Goal: Navigation & Orientation: Find specific page/section

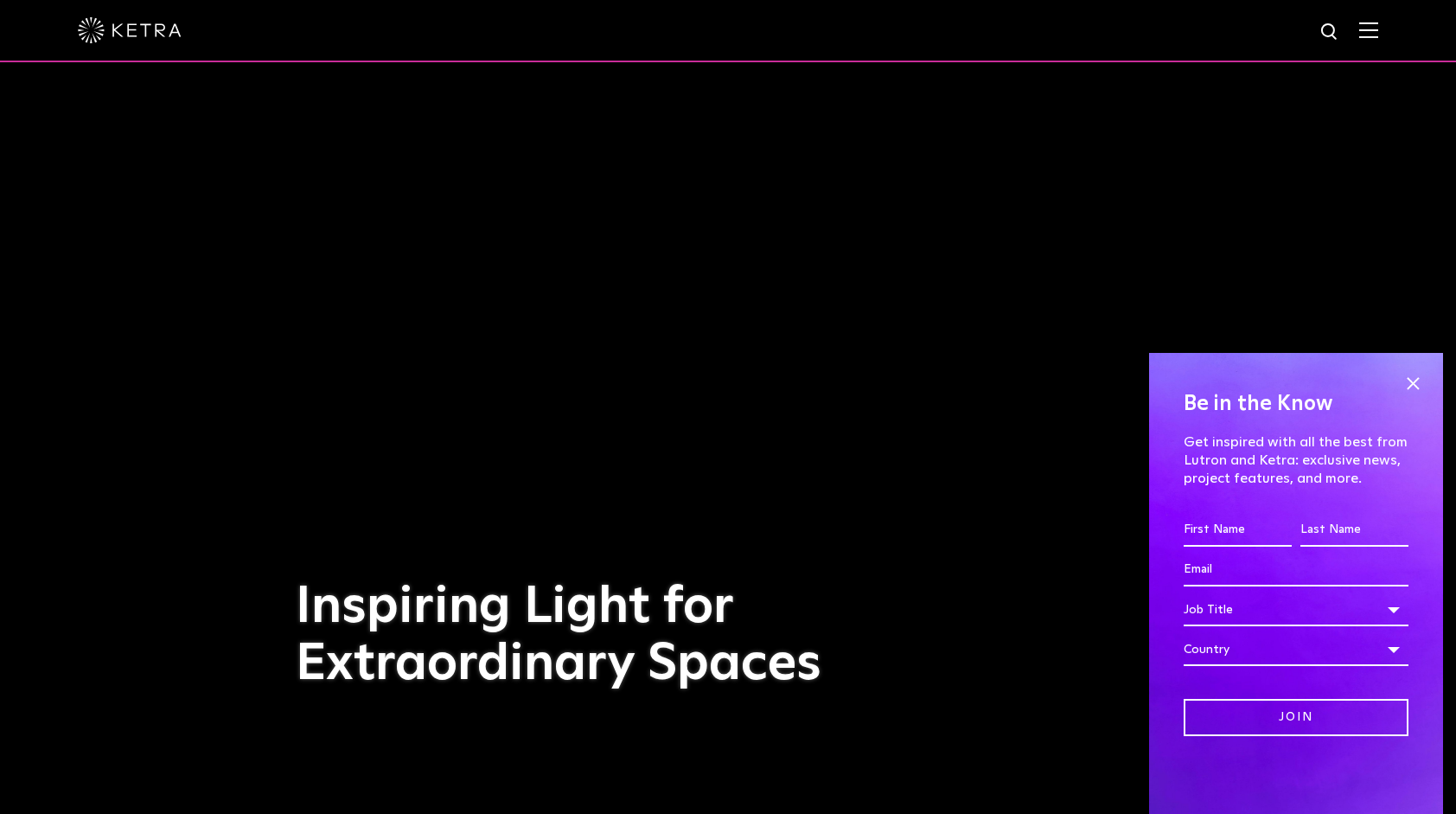
click at [1342, 27] on img at bounding box center [1330, 32] width 22 height 22
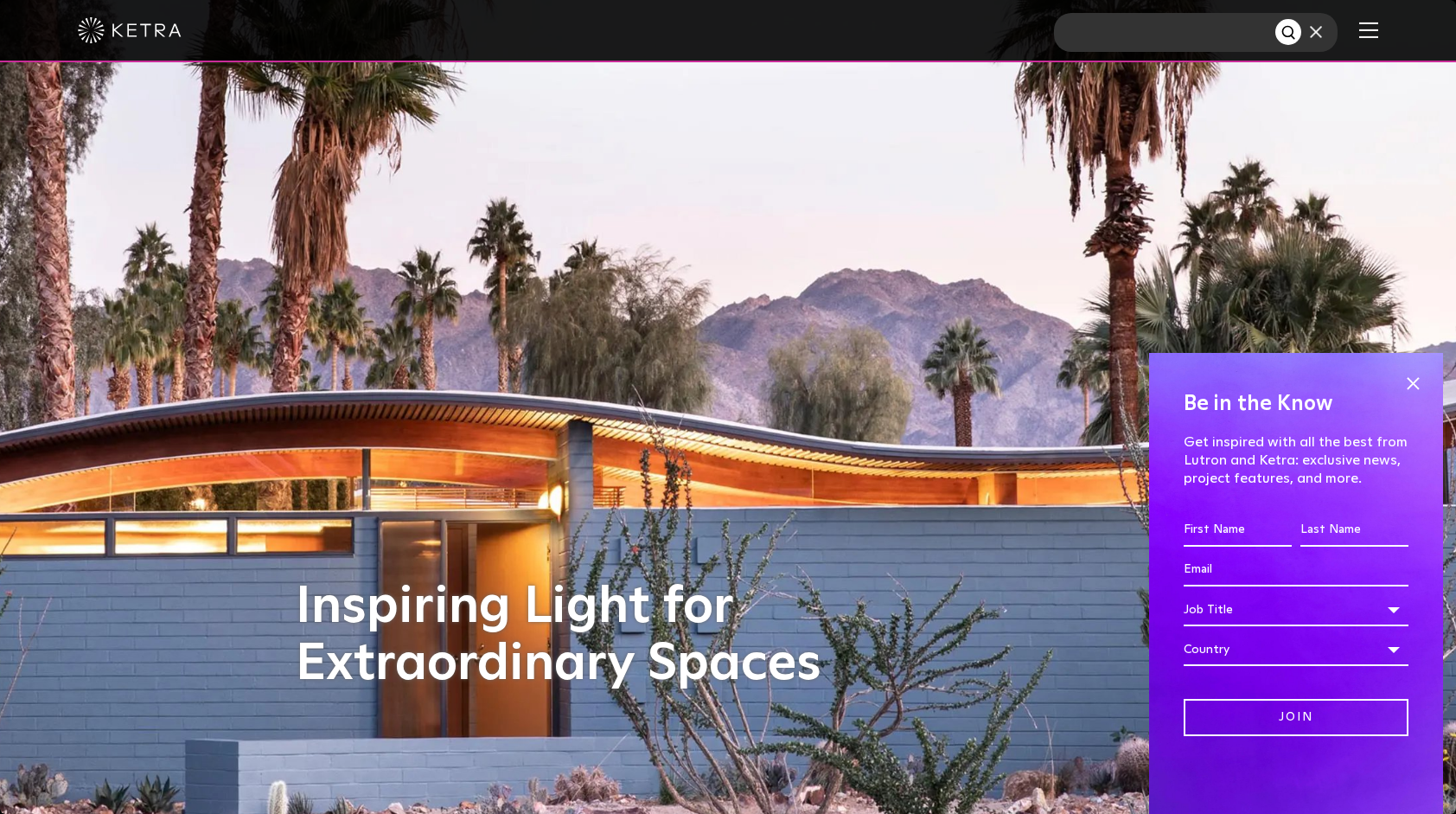
click at [1322, 33] on img at bounding box center [1316, 32] width 12 height 12
click at [1377, 34] on img at bounding box center [1369, 30] width 19 height 17
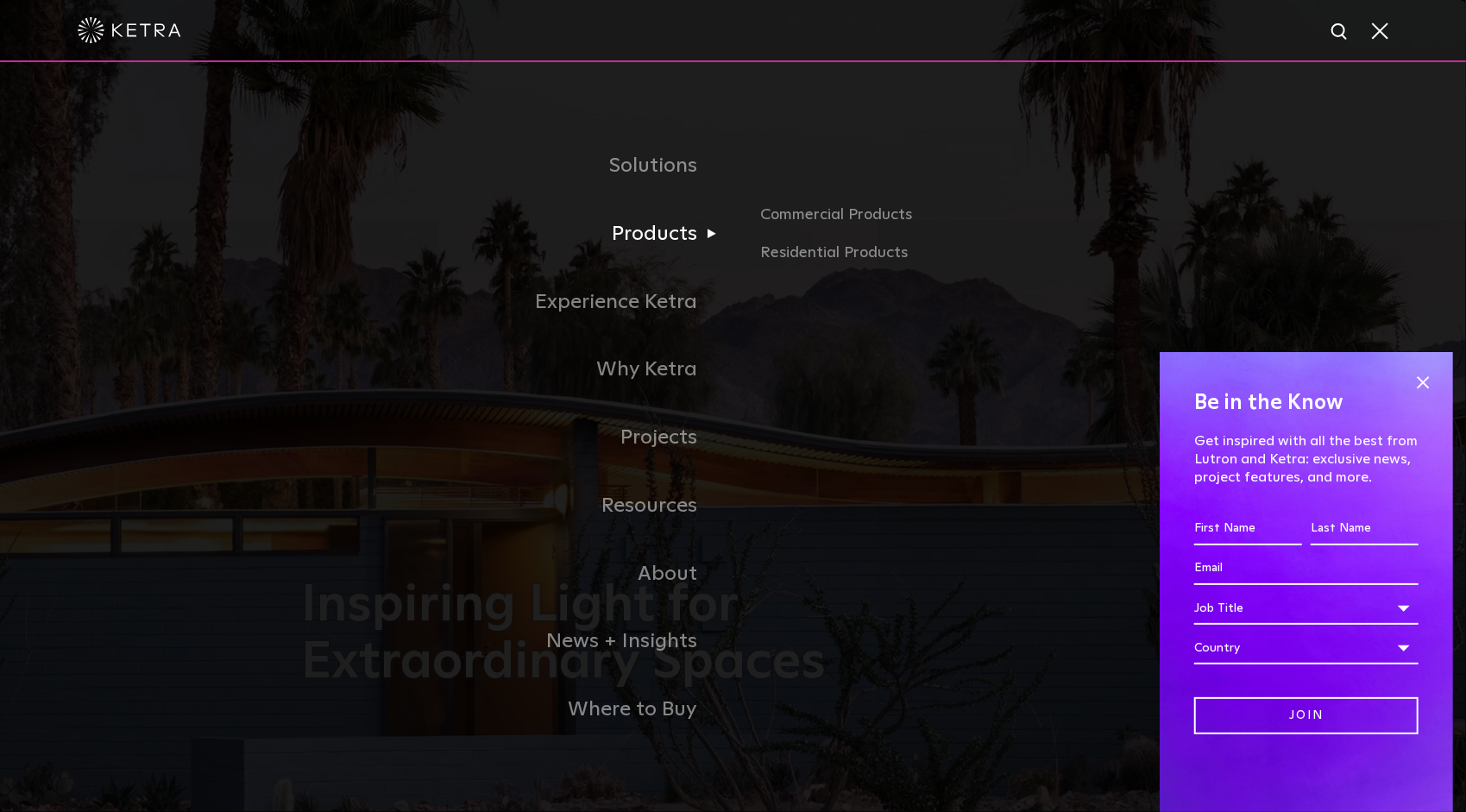
click at [689, 243] on link "Products" at bounding box center [517, 234] width 431 height 68
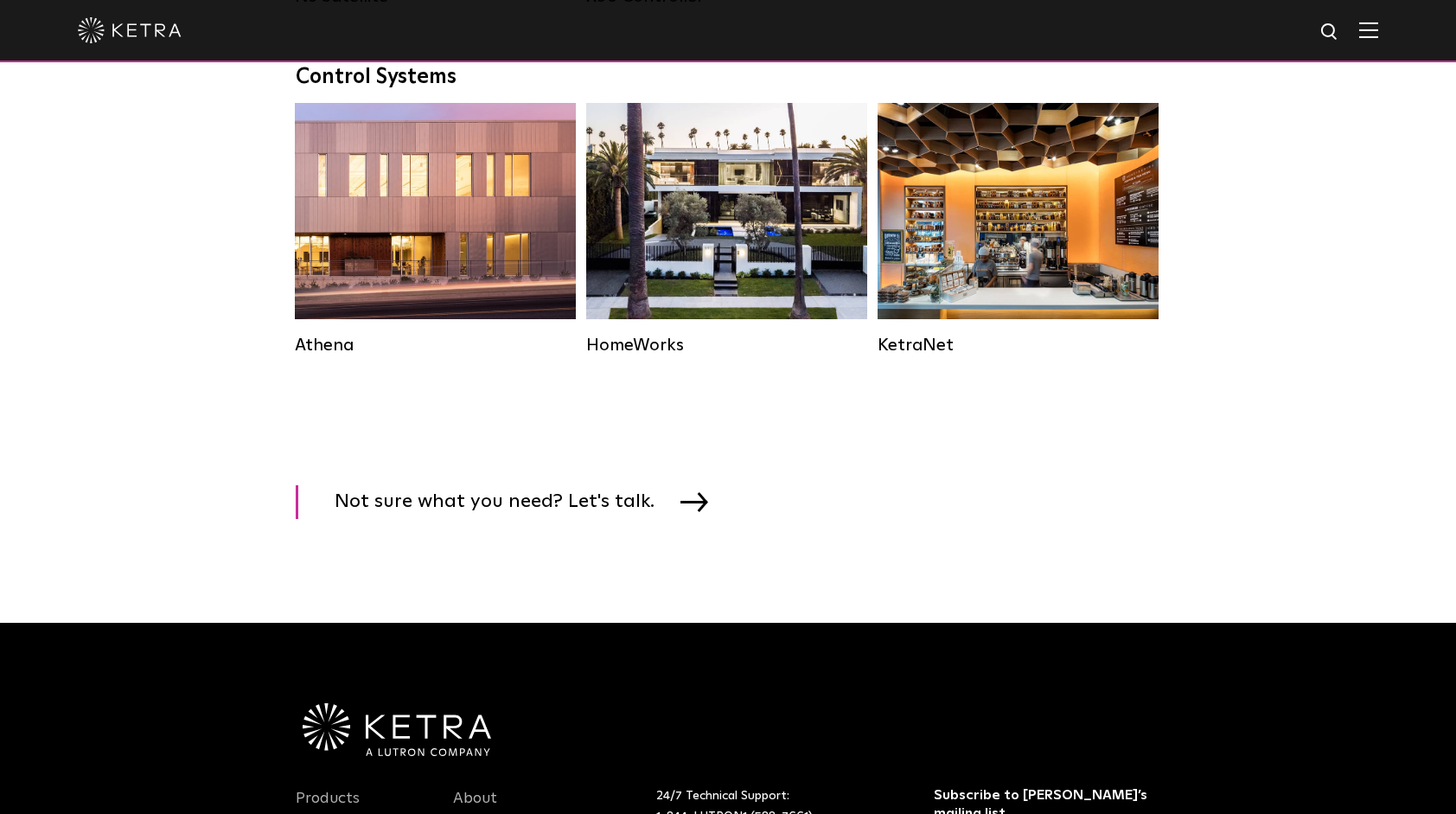
scroll to position [2595, 0]
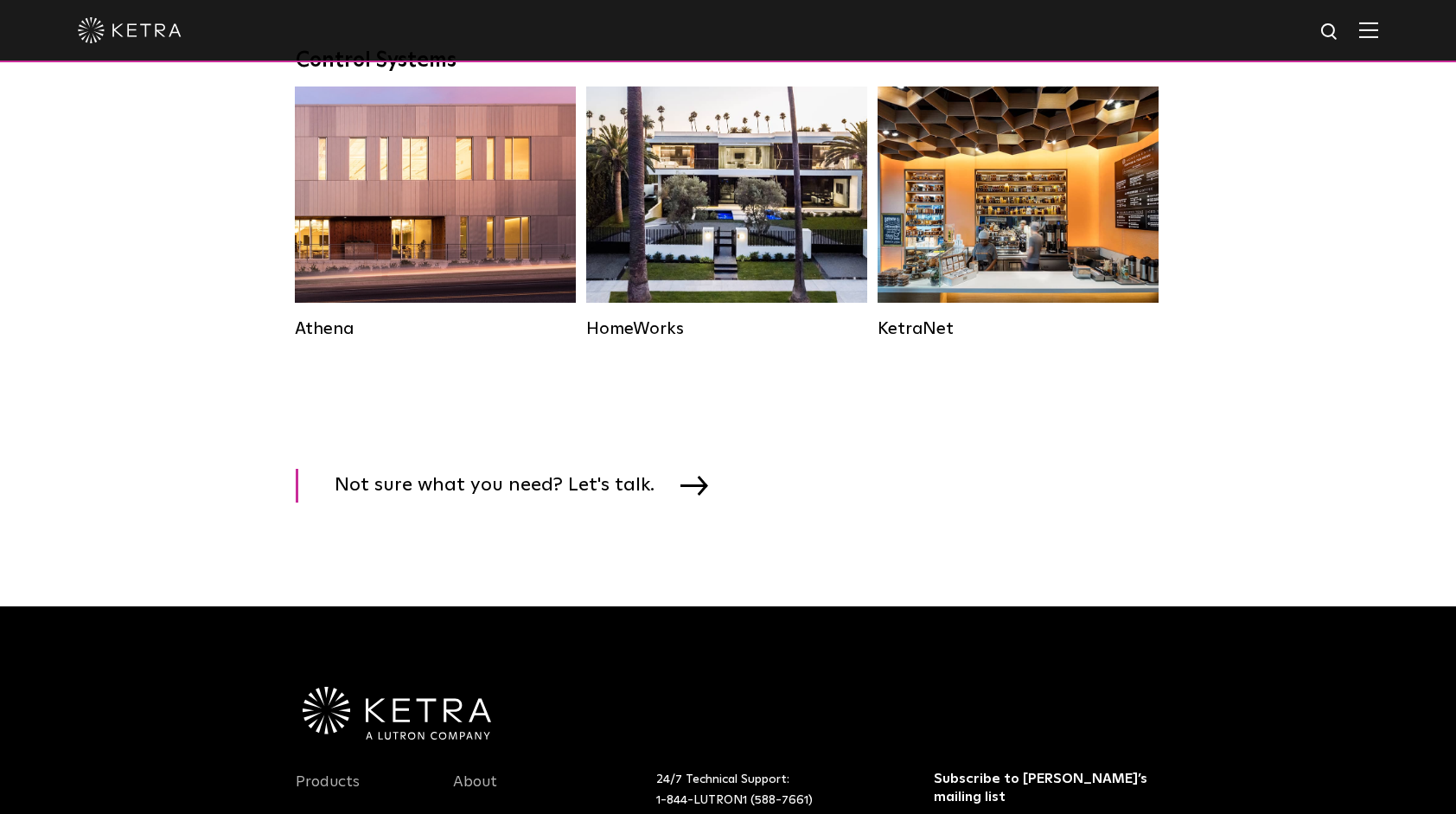
click at [1378, 36] on img at bounding box center [1369, 30] width 19 height 17
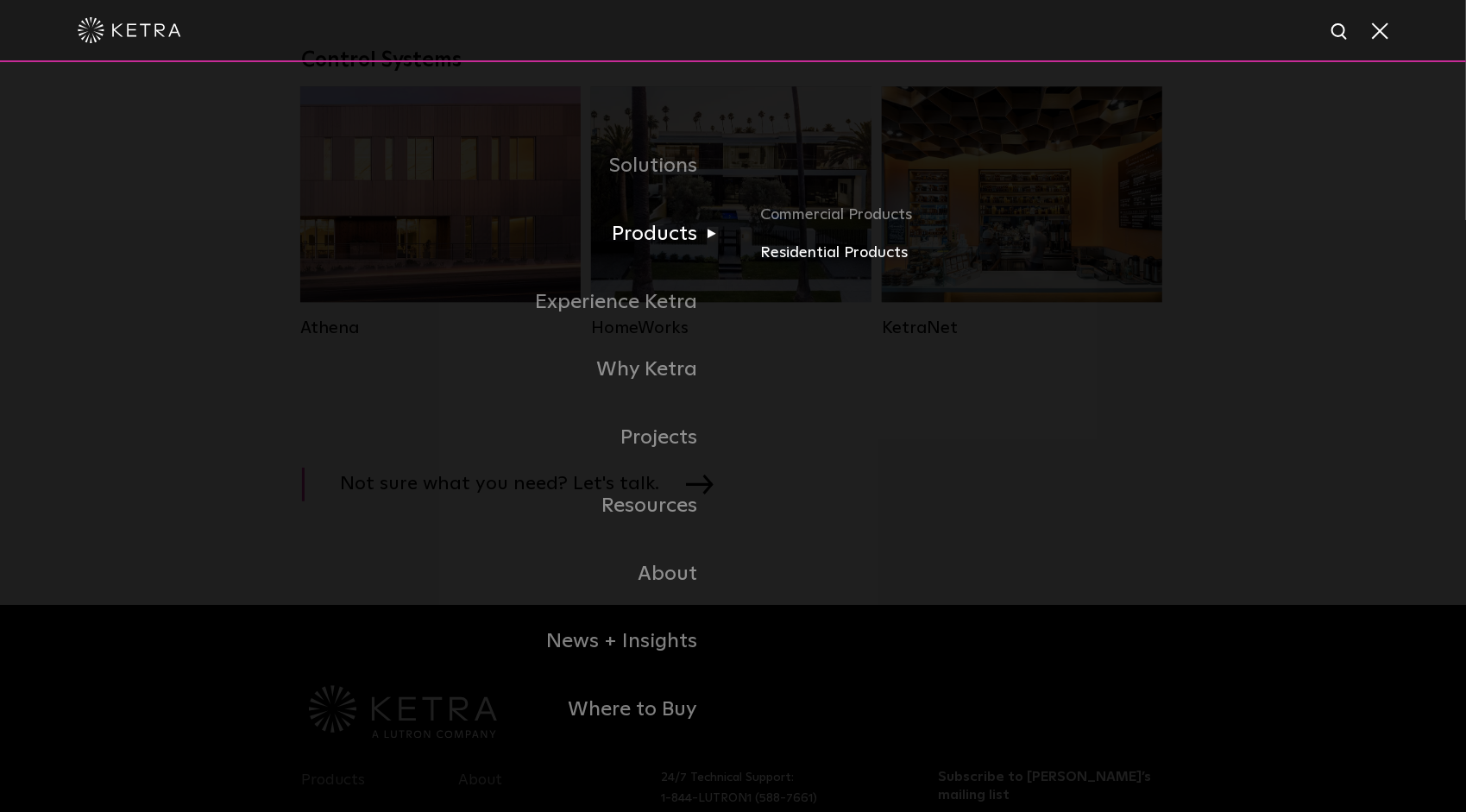
click at [799, 261] on link "Residential Products" at bounding box center [963, 253] width 404 height 25
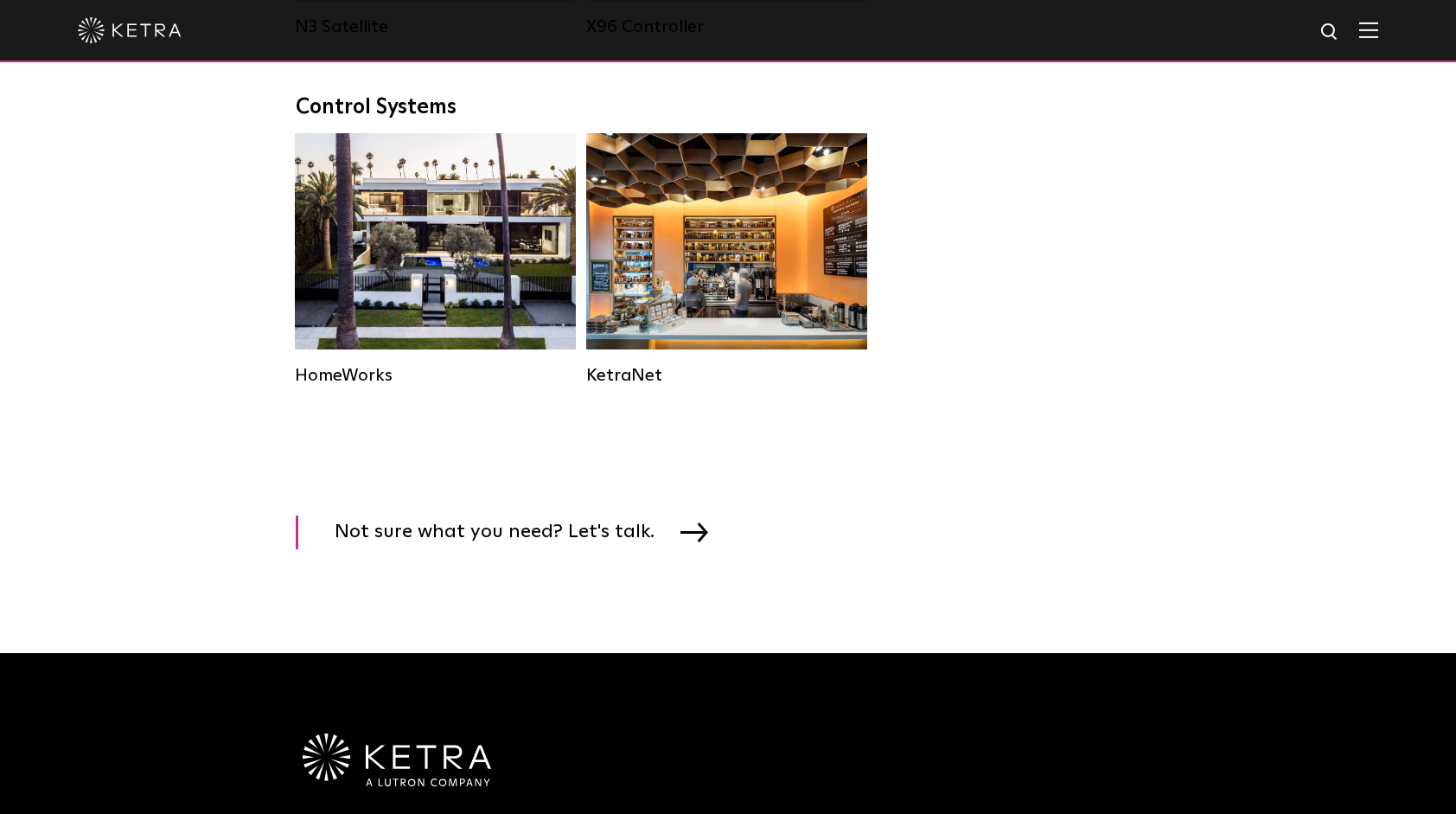
scroll to position [2249, 0]
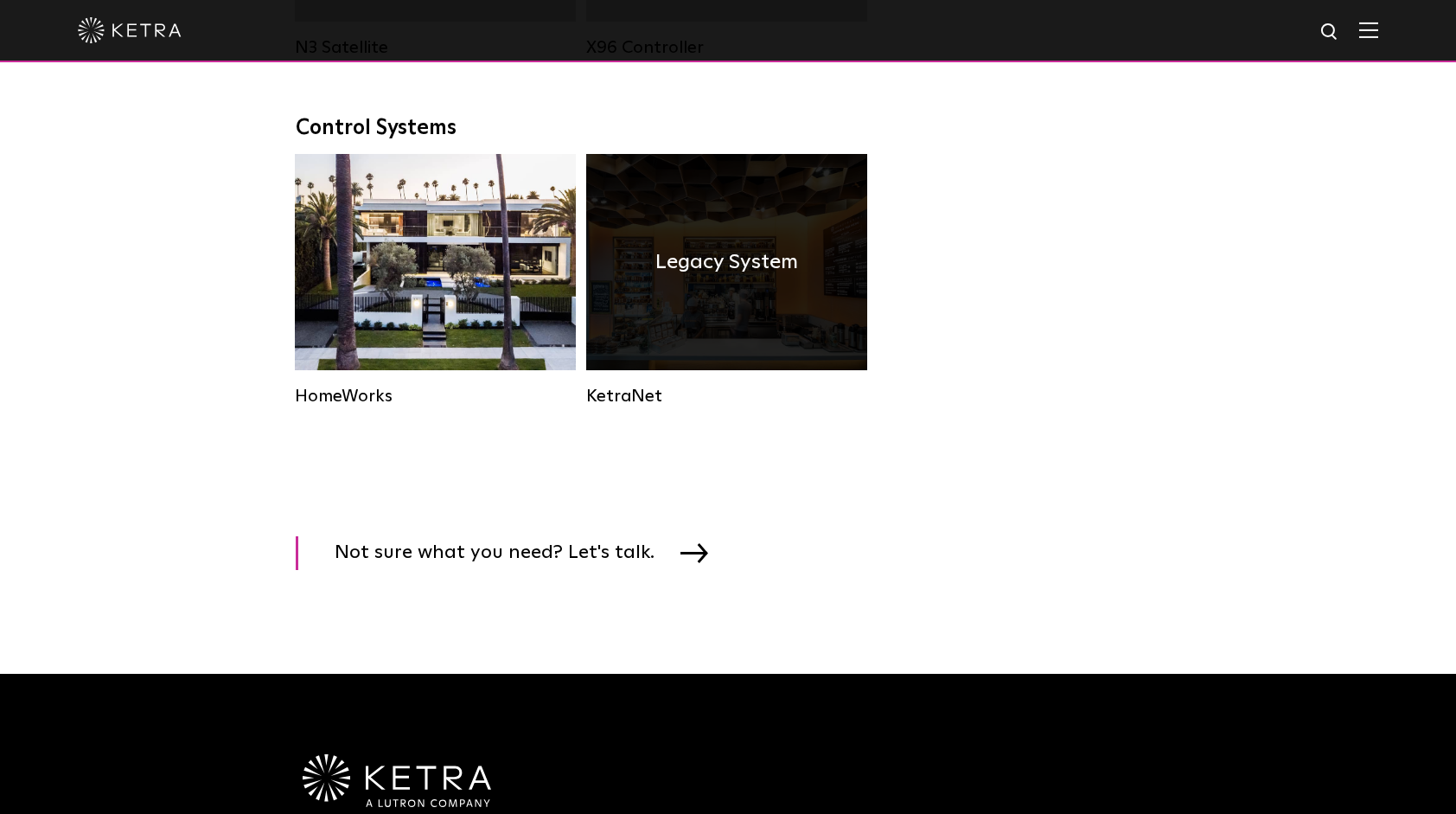
click at [652, 239] on div "Legacy System" at bounding box center [727, 262] width 281 height 217
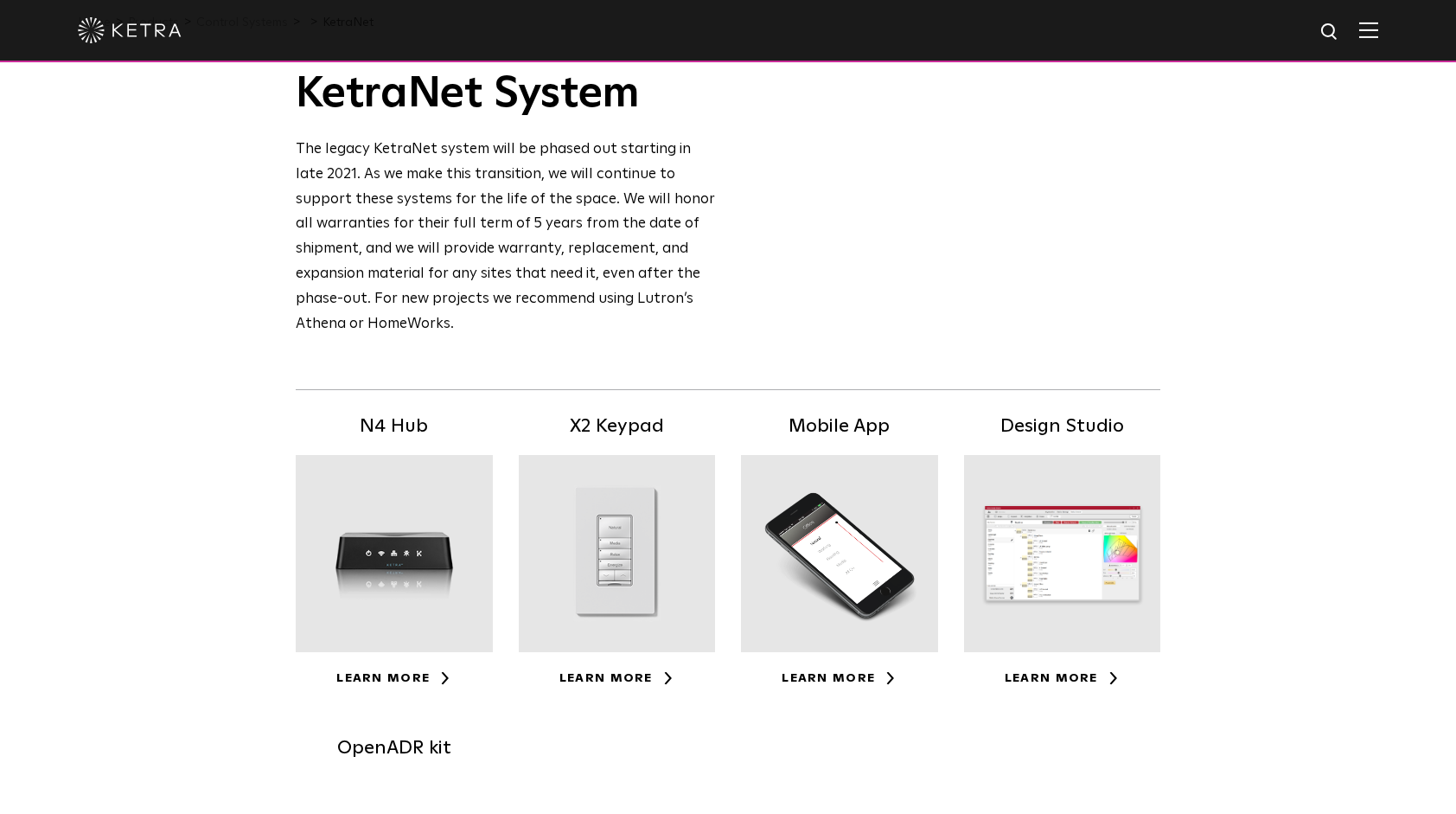
scroll to position [86, 0]
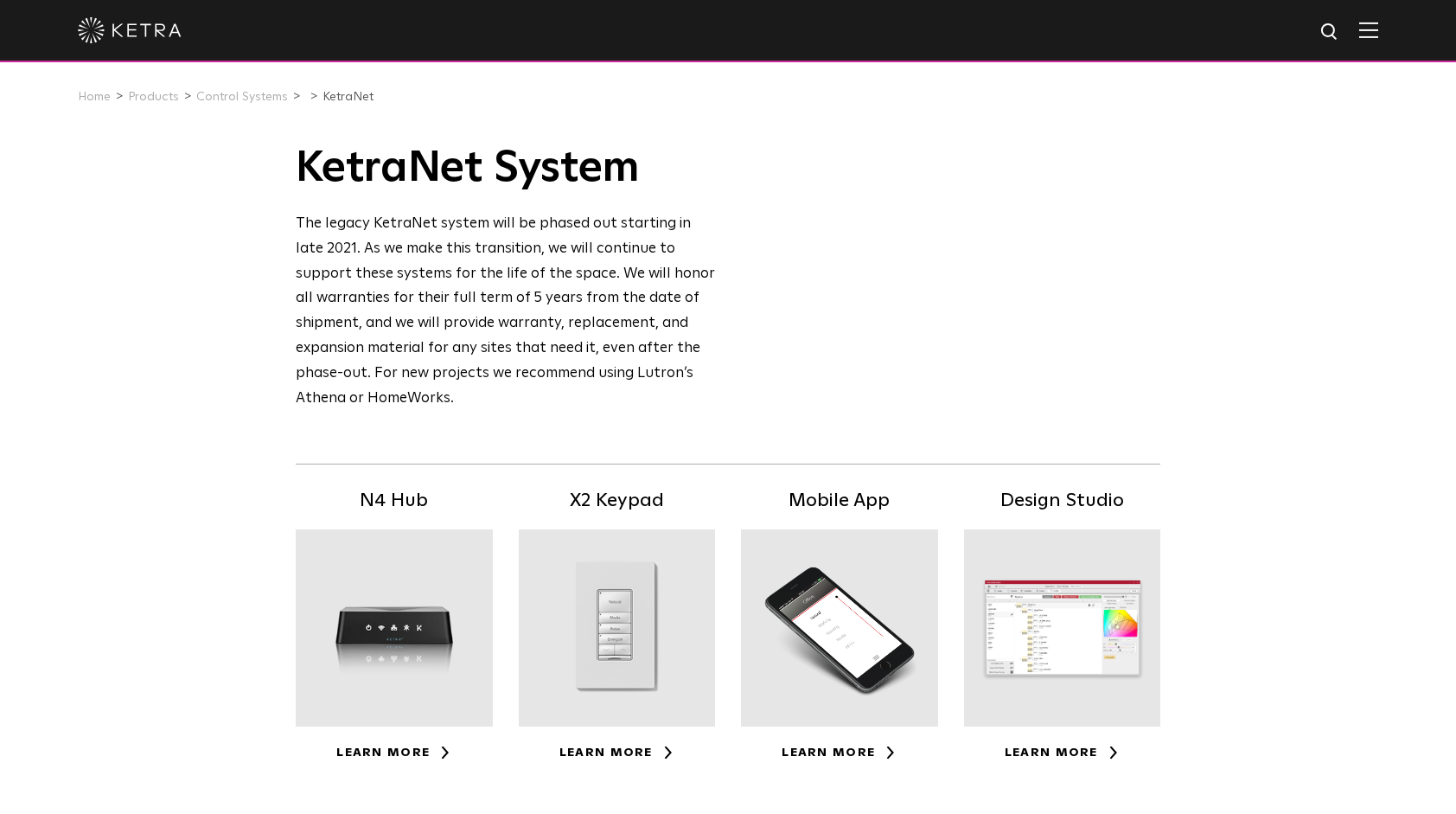
scroll to position [346, 0]
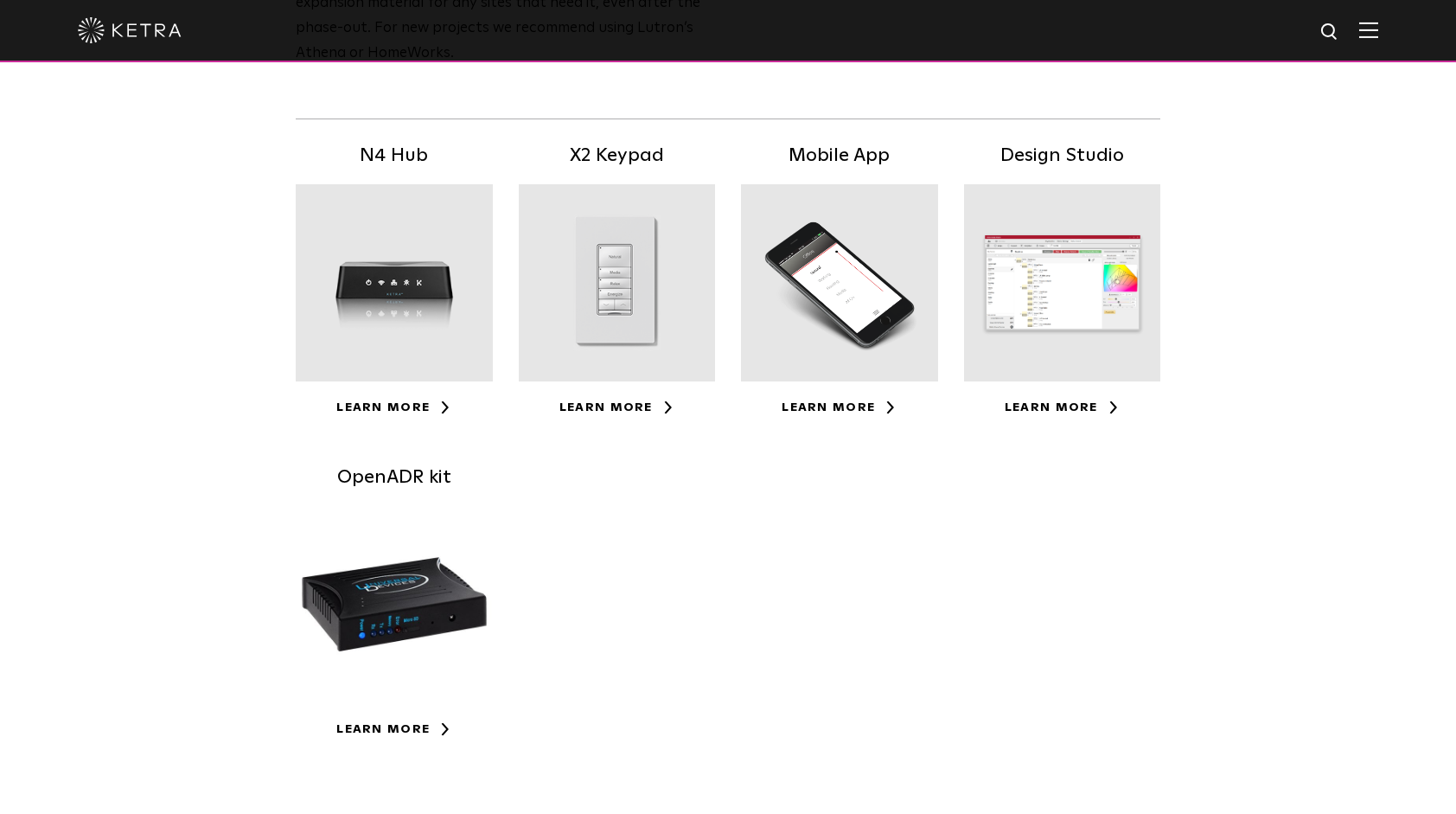
click at [1040, 295] on div at bounding box center [1063, 282] width 197 height 197
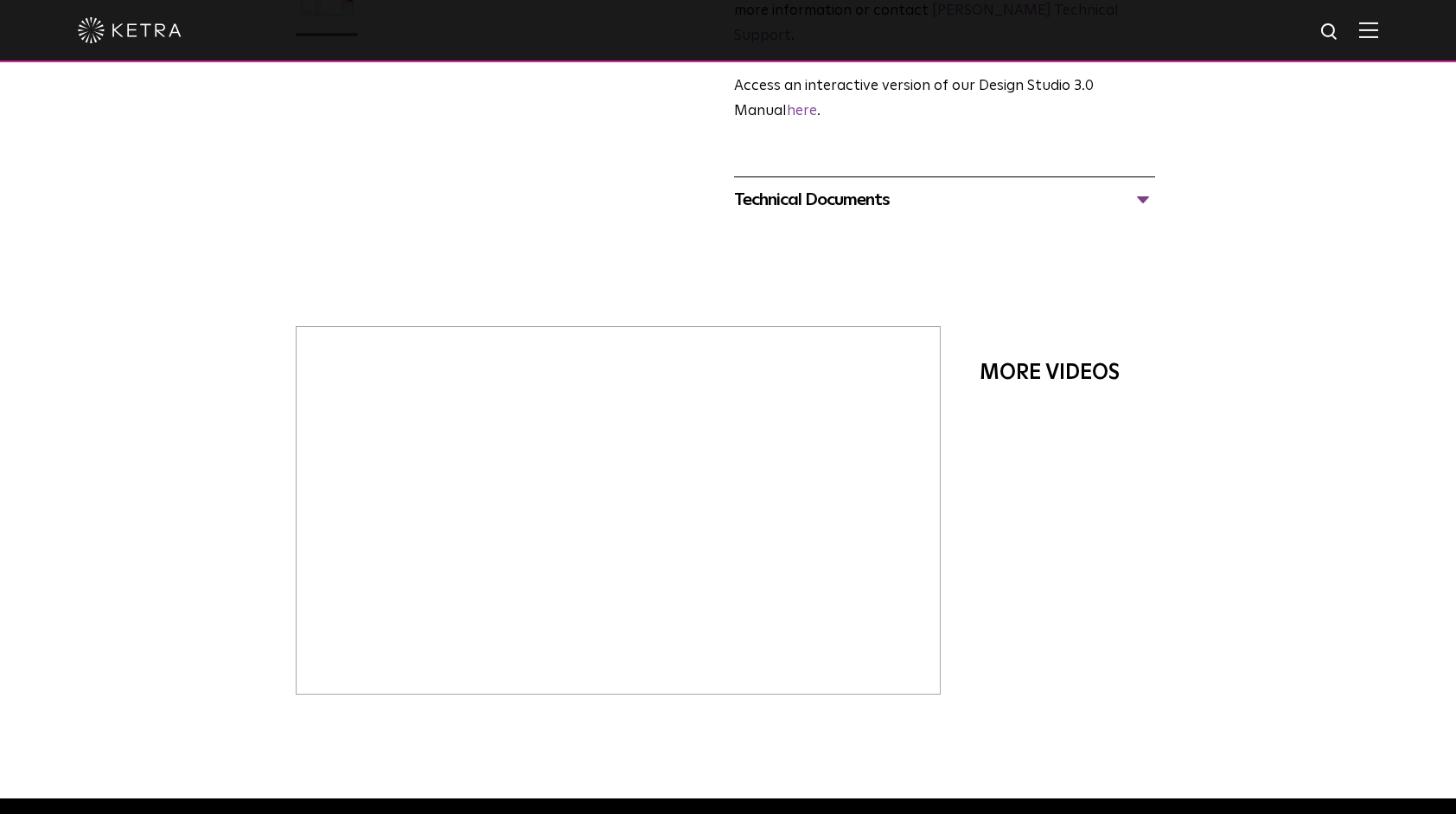
scroll to position [1038, 0]
